Goal: Information Seeking & Learning: Learn about a topic

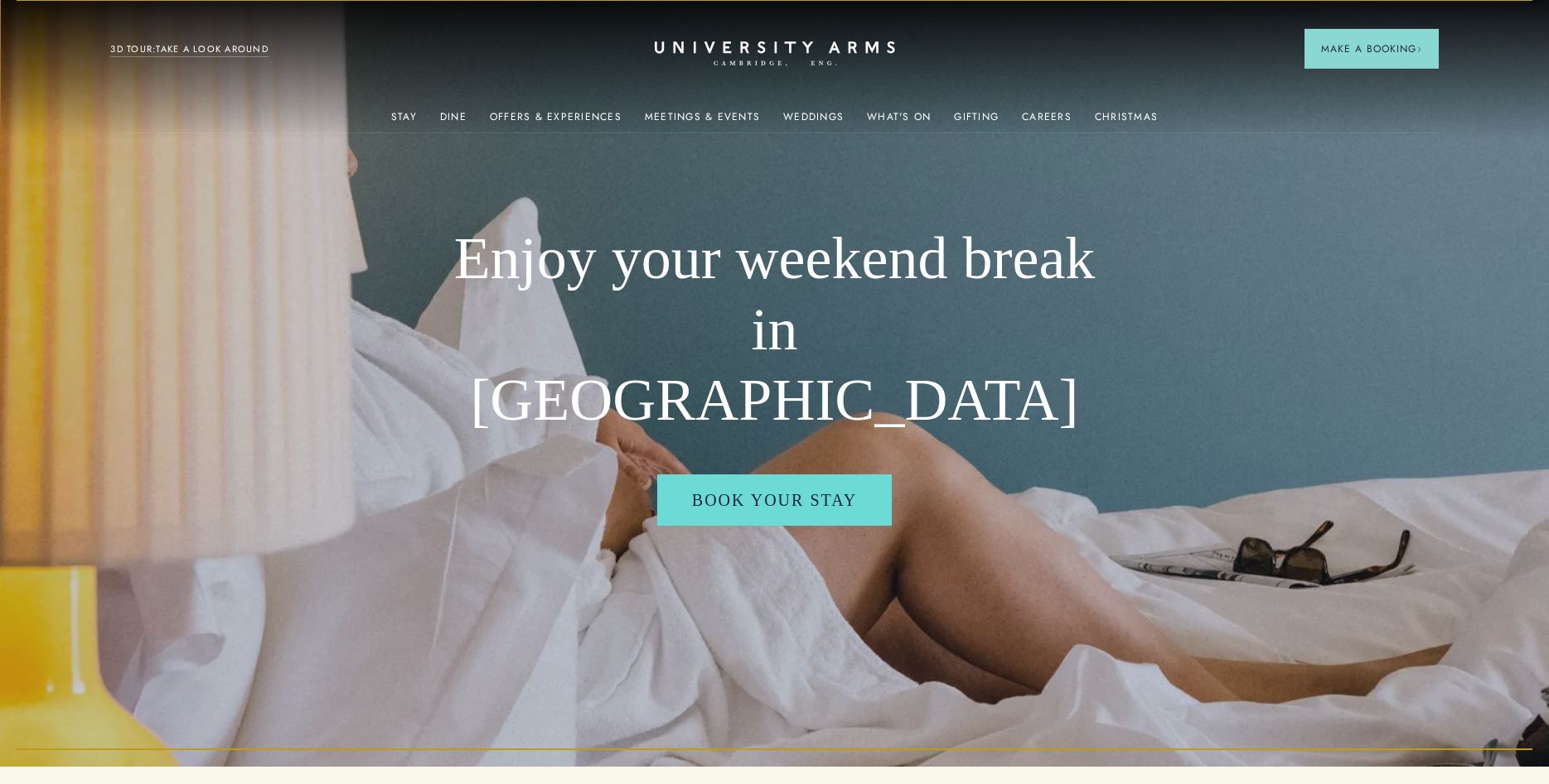
scroll to position [676, 0]
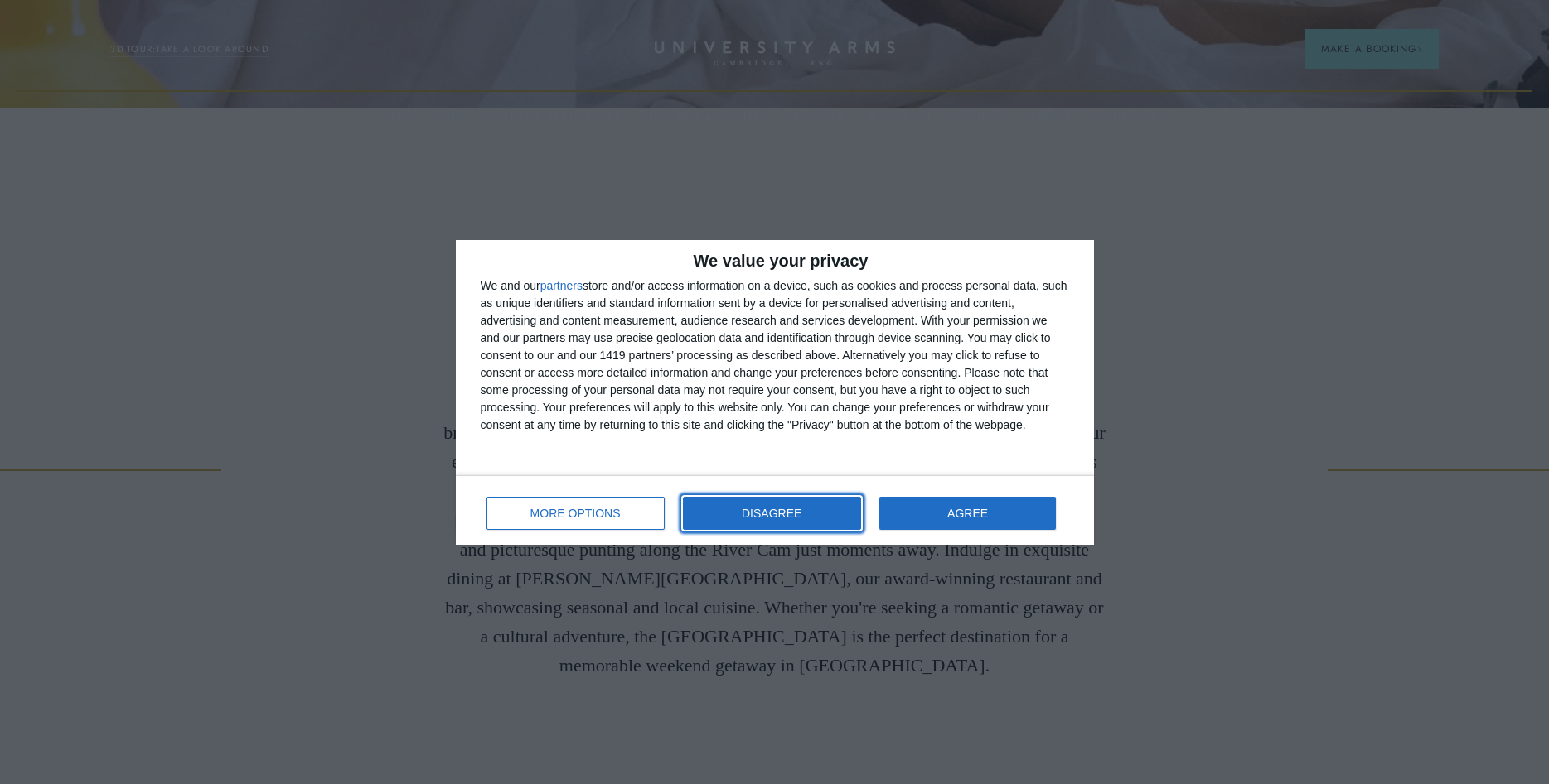
click at [747, 520] on button "DISAGREE" at bounding box center [771, 514] width 178 height 34
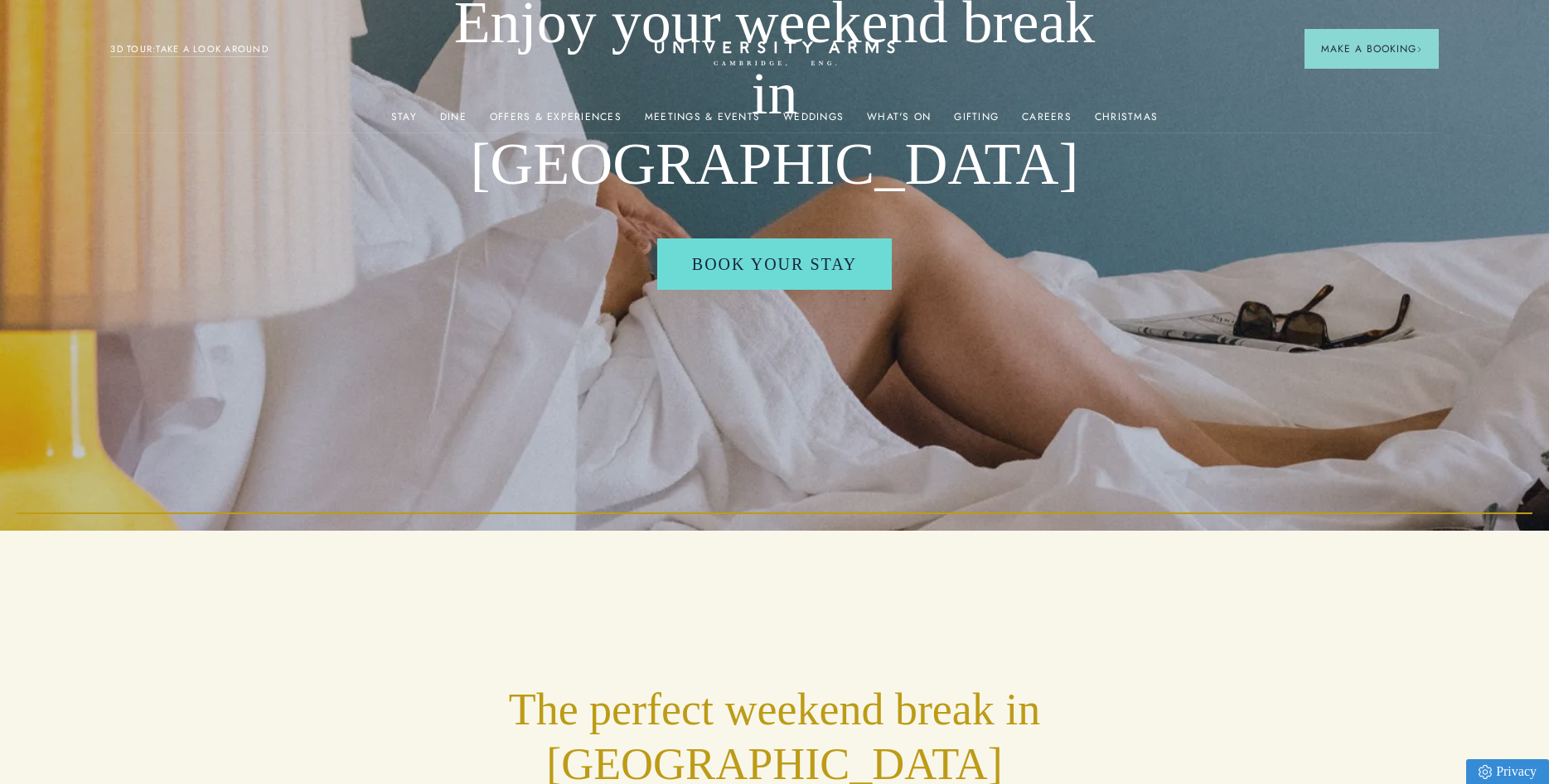
scroll to position [0, 0]
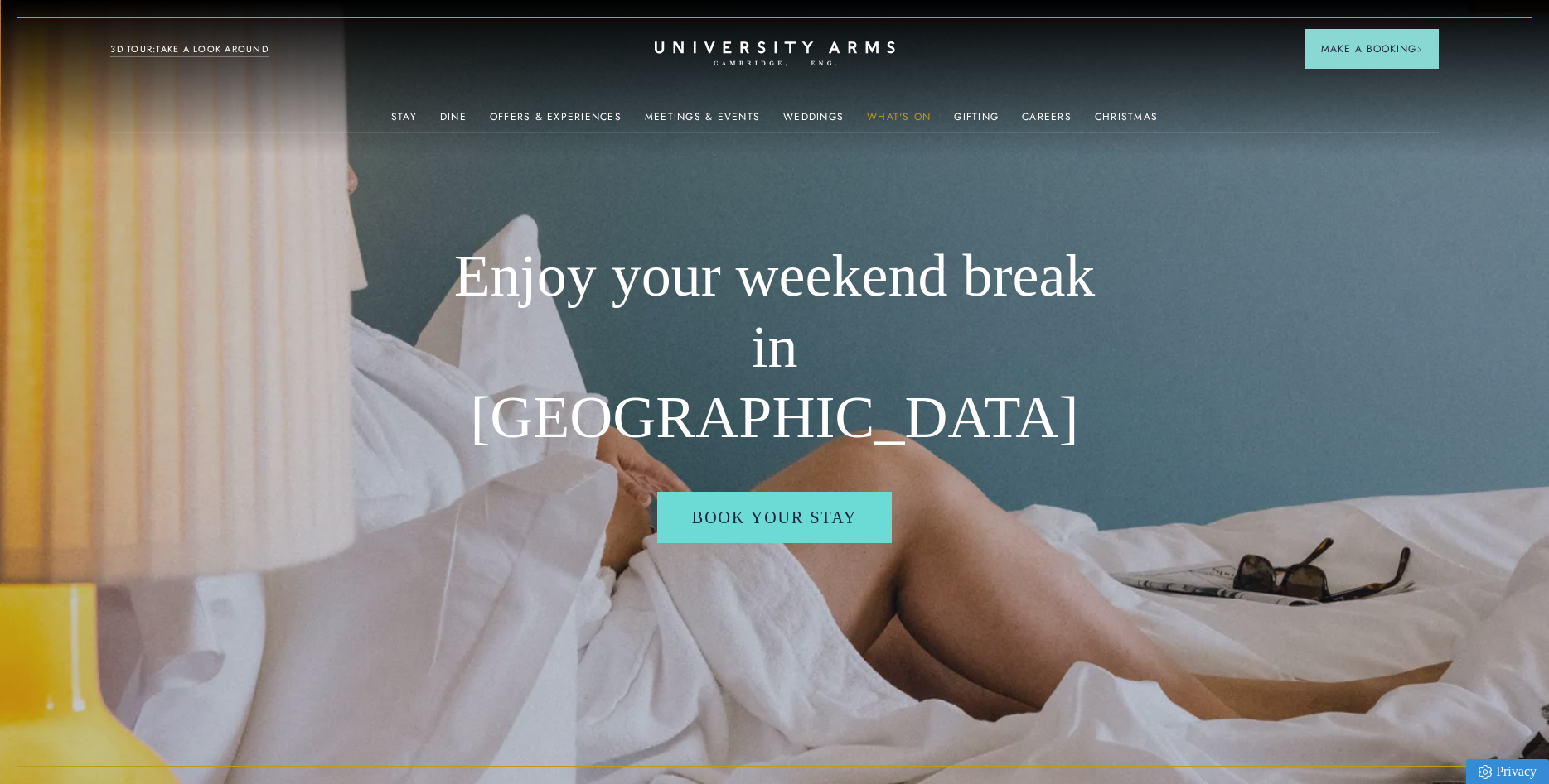
click at [896, 118] on link "What's On" at bounding box center [898, 121] width 63 height 21
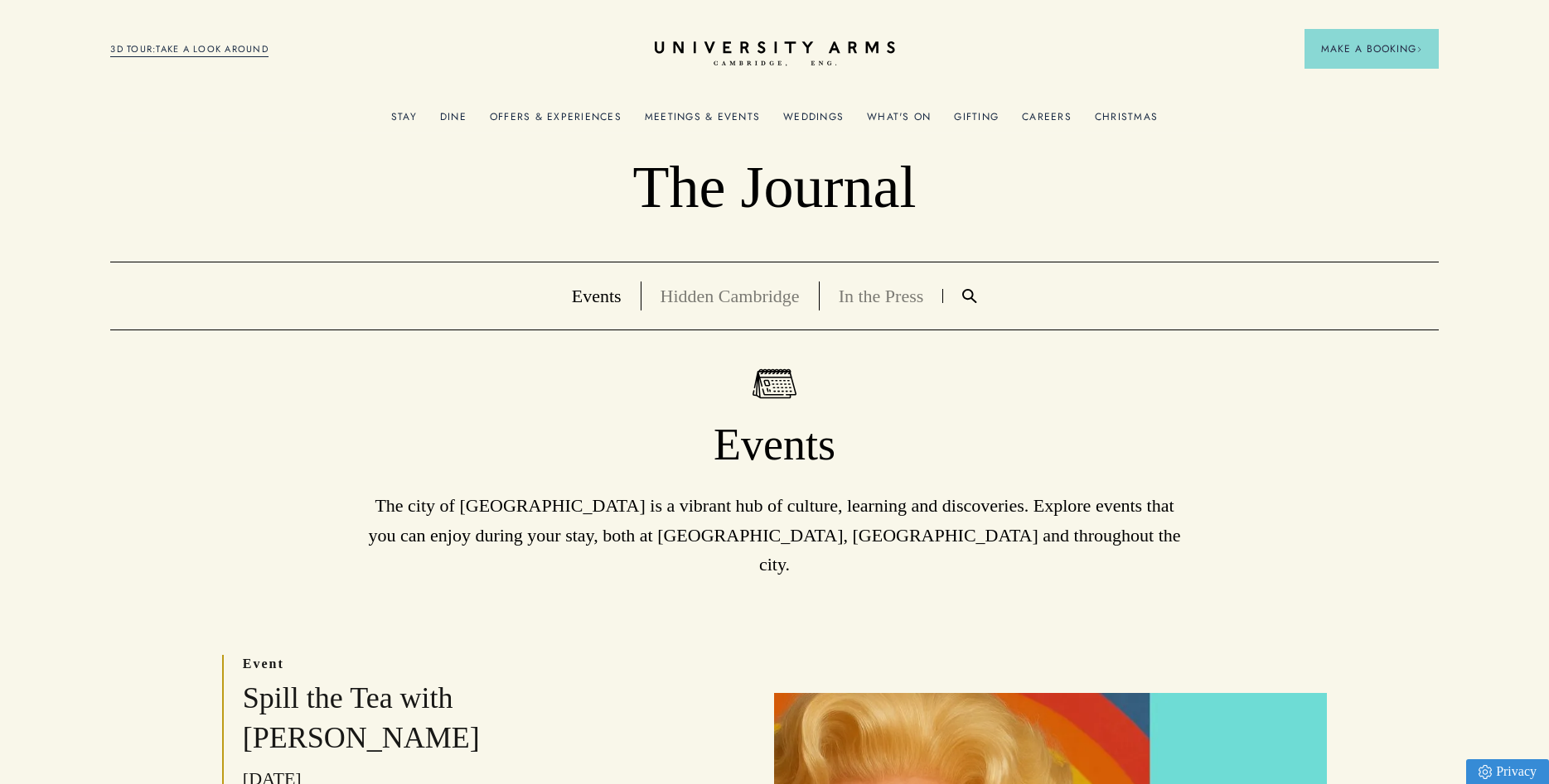
click at [1130, 123] on link "Christmas" at bounding box center [1127, 121] width 63 height 21
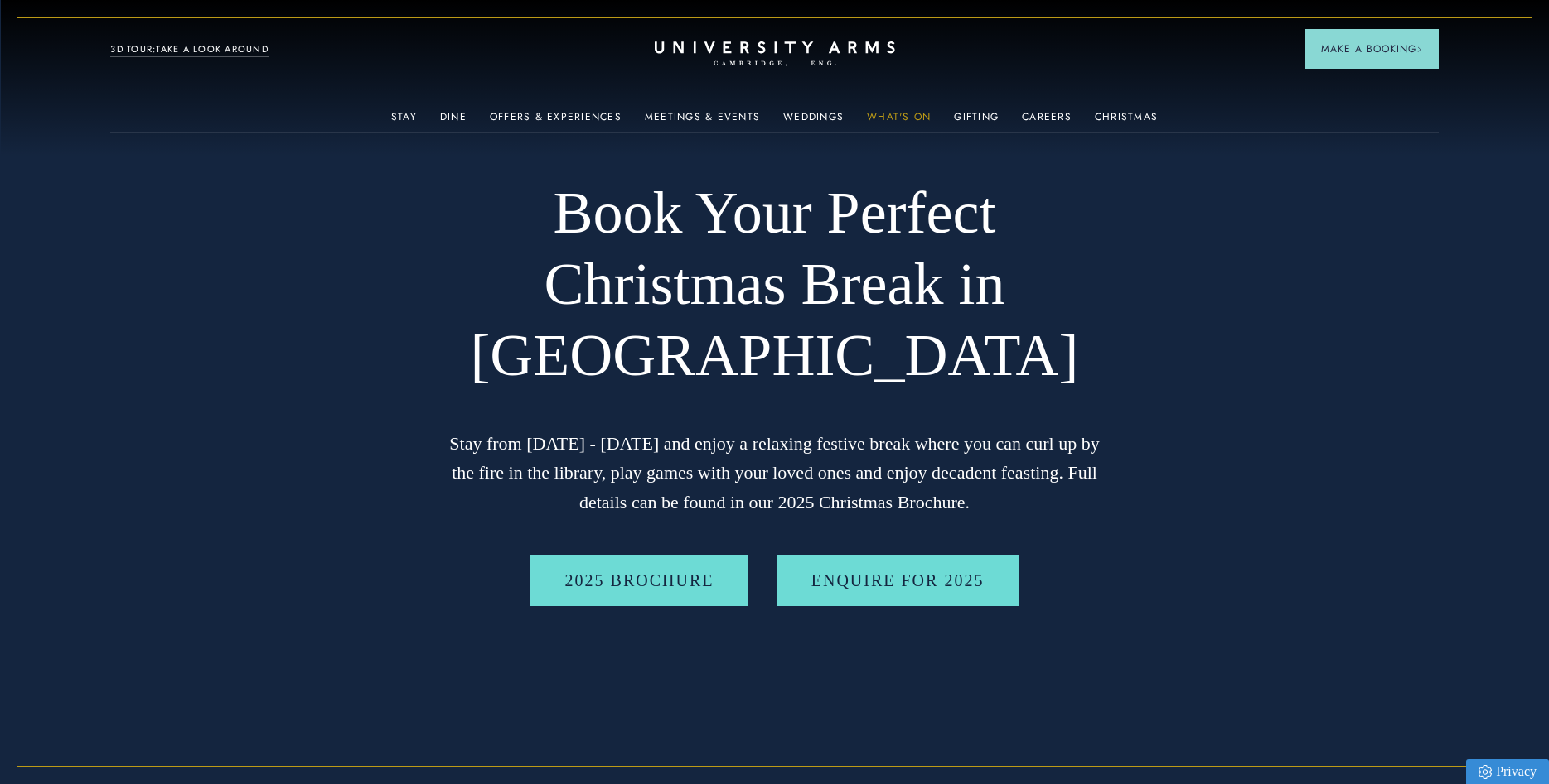
click at [906, 117] on link "What's On" at bounding box center [898, 121] width 63 height 21
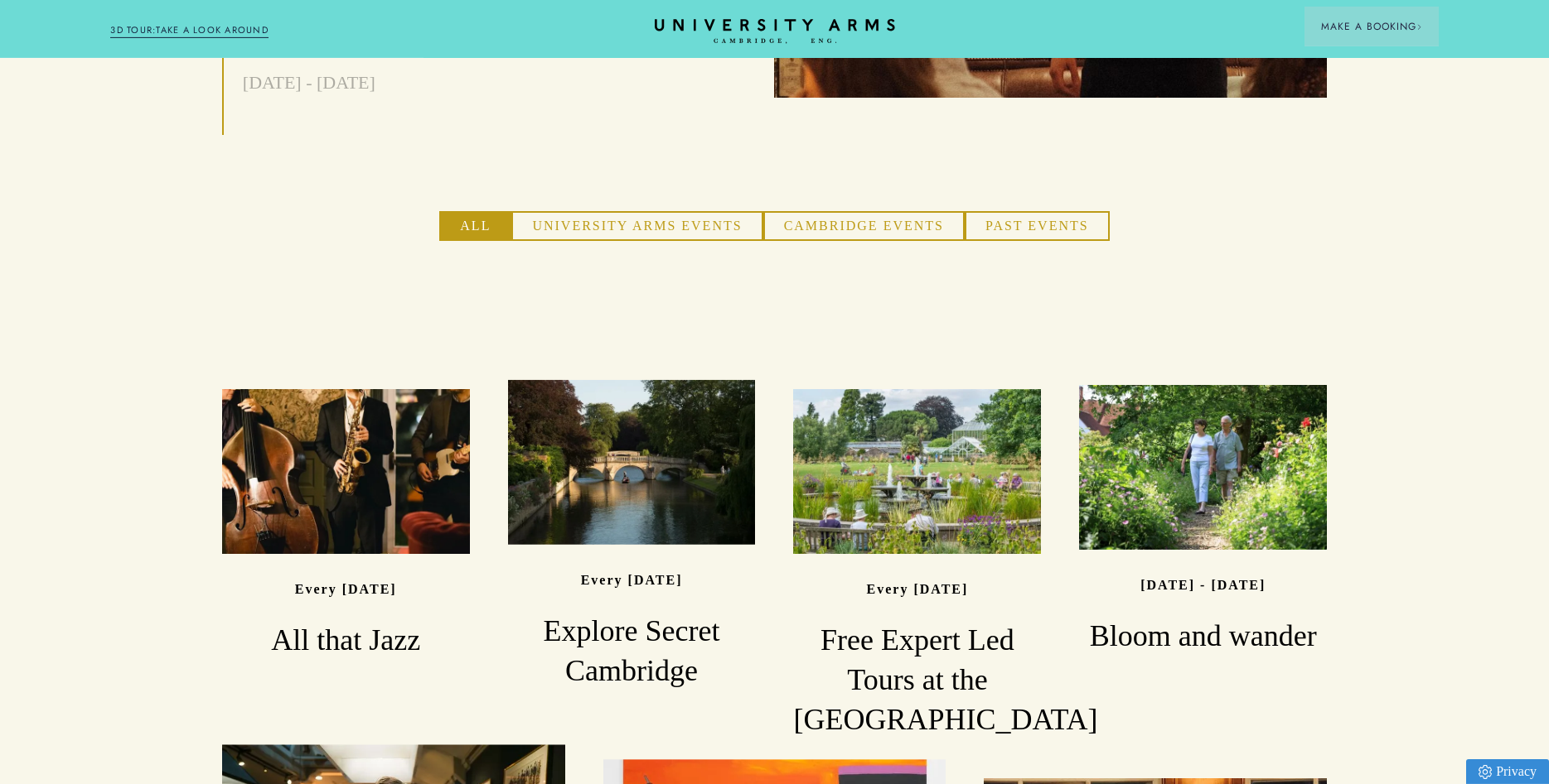
scroll to position [1014, 0]
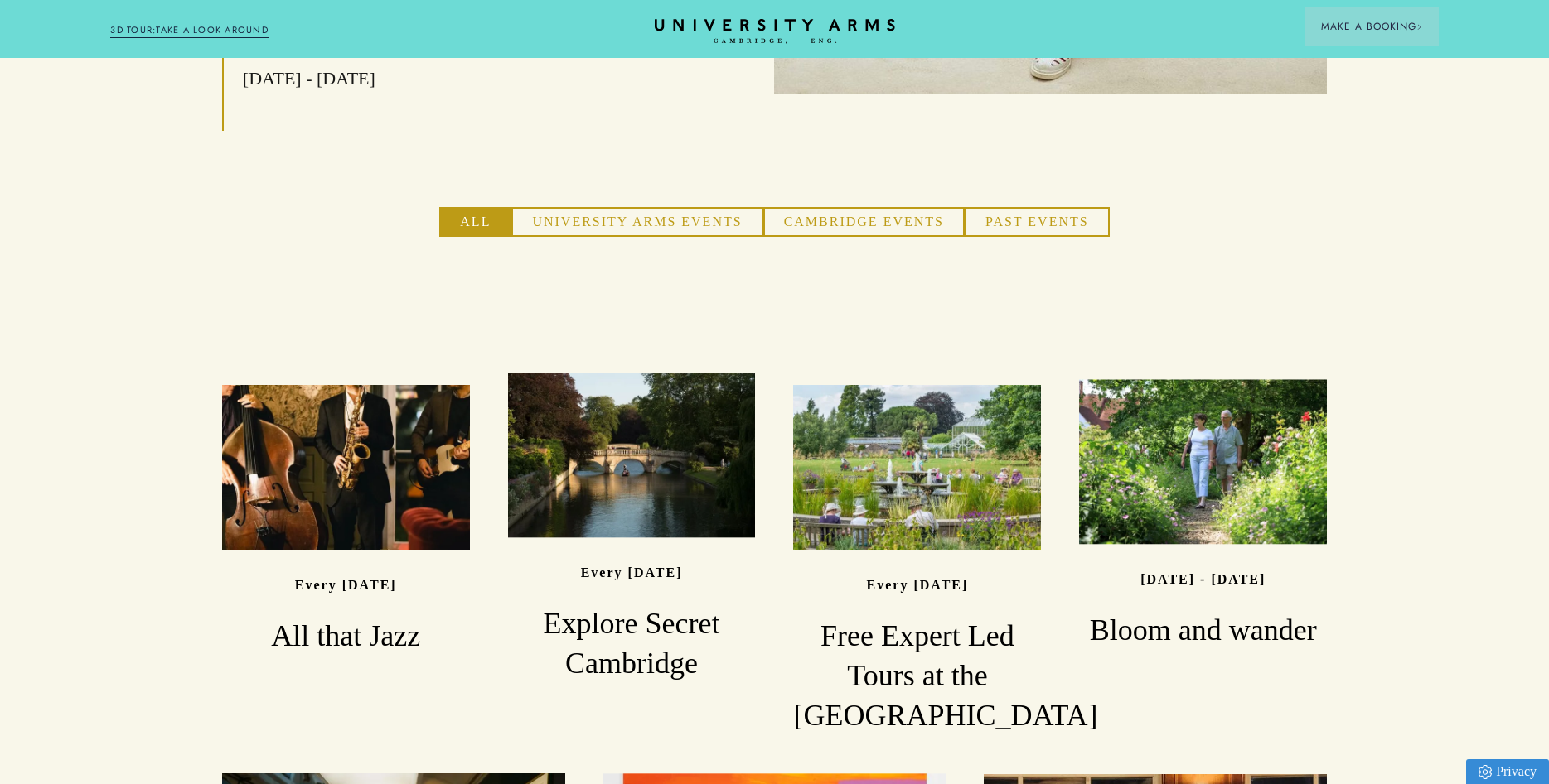
click at [621, 207] on button "University Arms Events" at bounding box center [636, 222] width 251 height 30
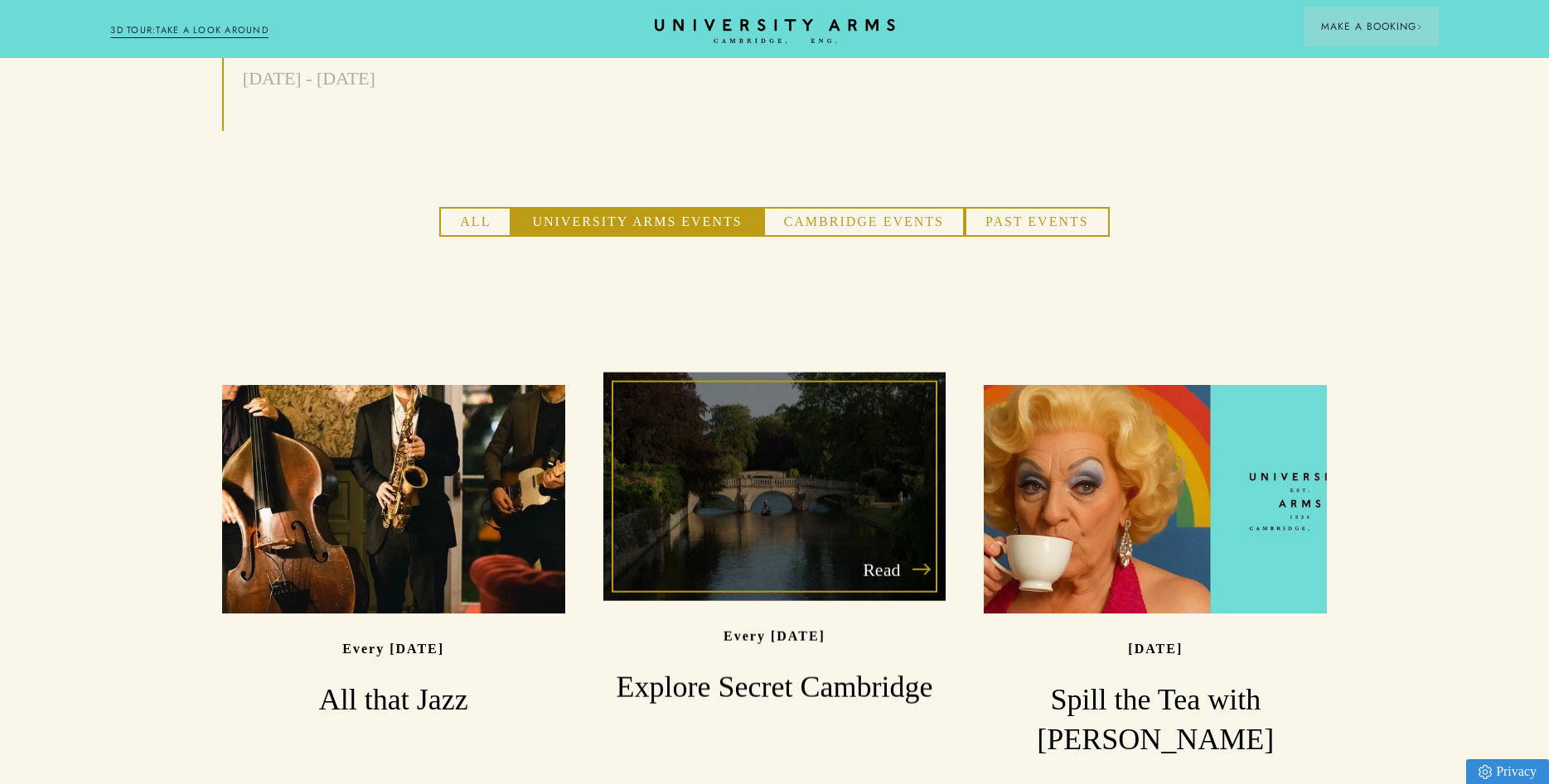
click at [782, 385] on div "Read" at bounding box center [775, 487] width 343 height 228
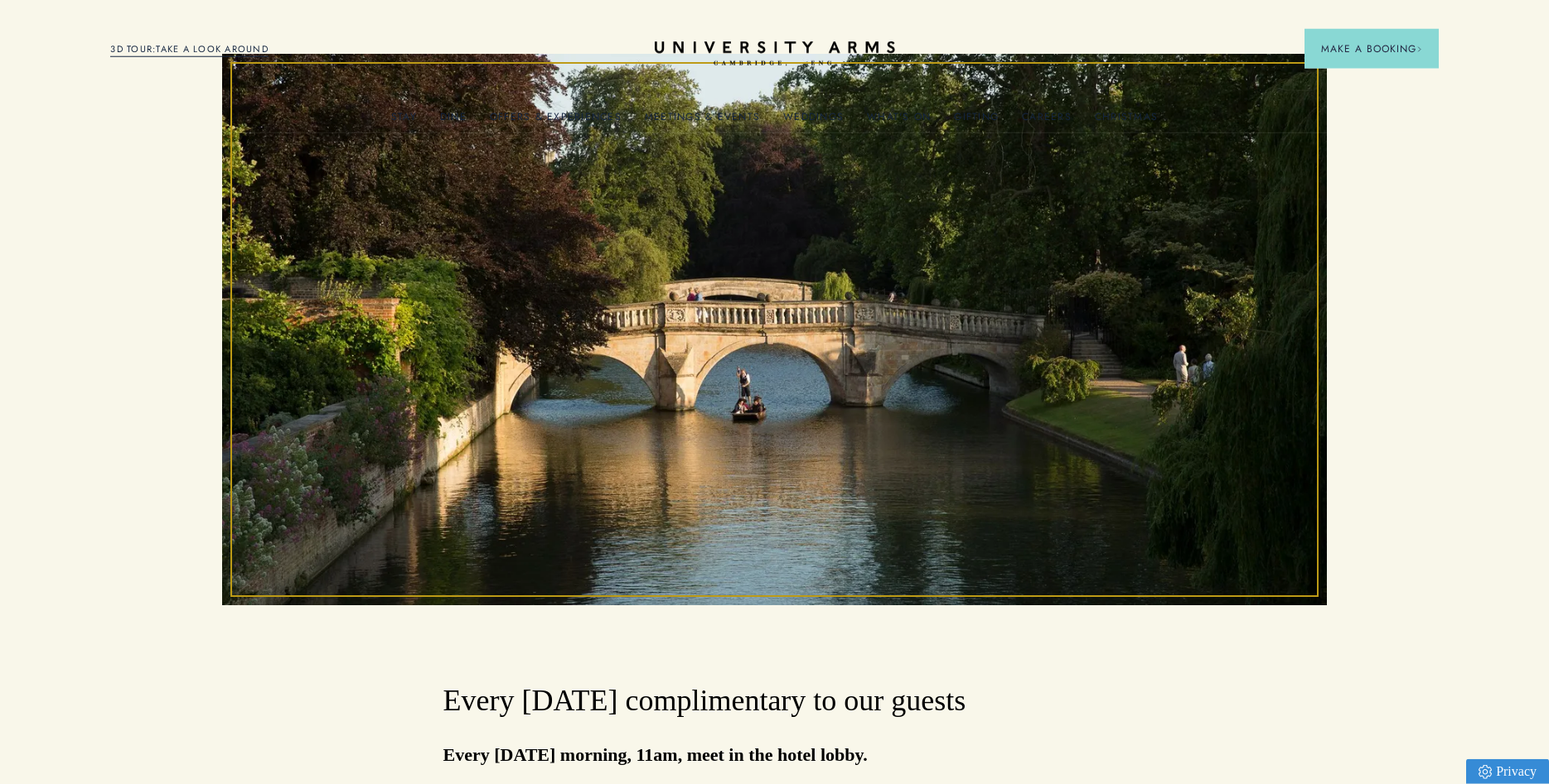
scroll to position [338, 0]
